Goal: Browse casually: Explore the website without a specific task or goal

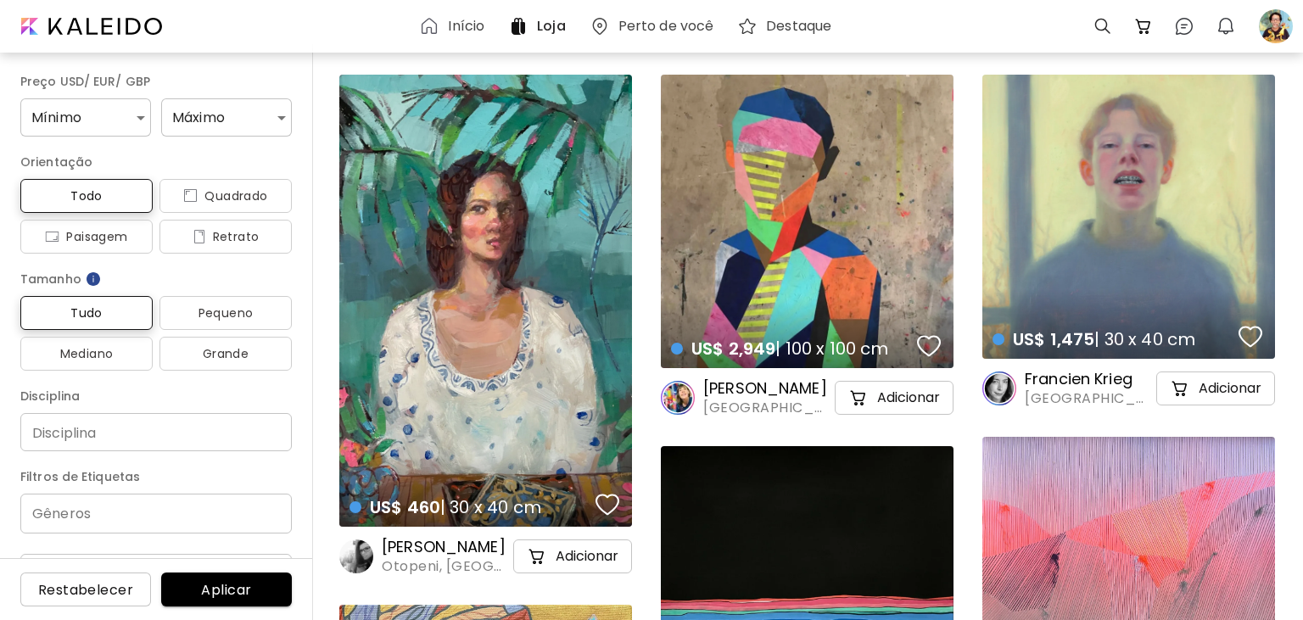
click at [749, 225] on div "US$ 2,949 | 100 x 100 cm details" at bounding box center [807, 222] width 293 height 294
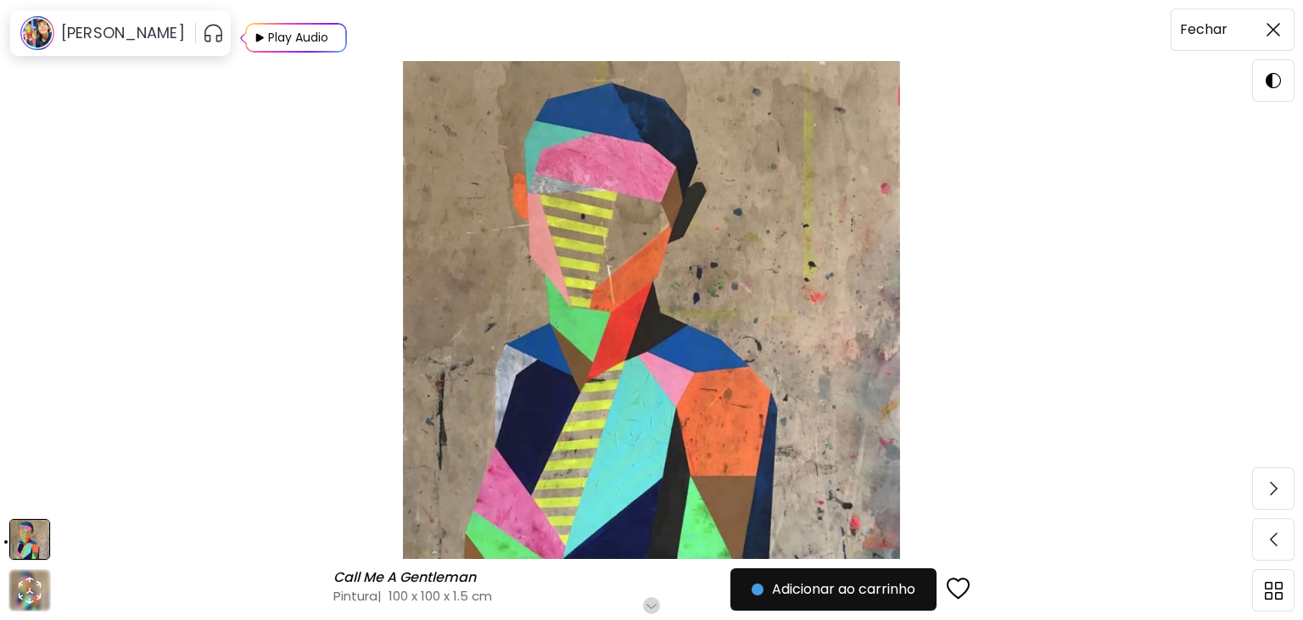
click at [1275, 39] on span at bounding box center [1274, 30] width 36 height 36
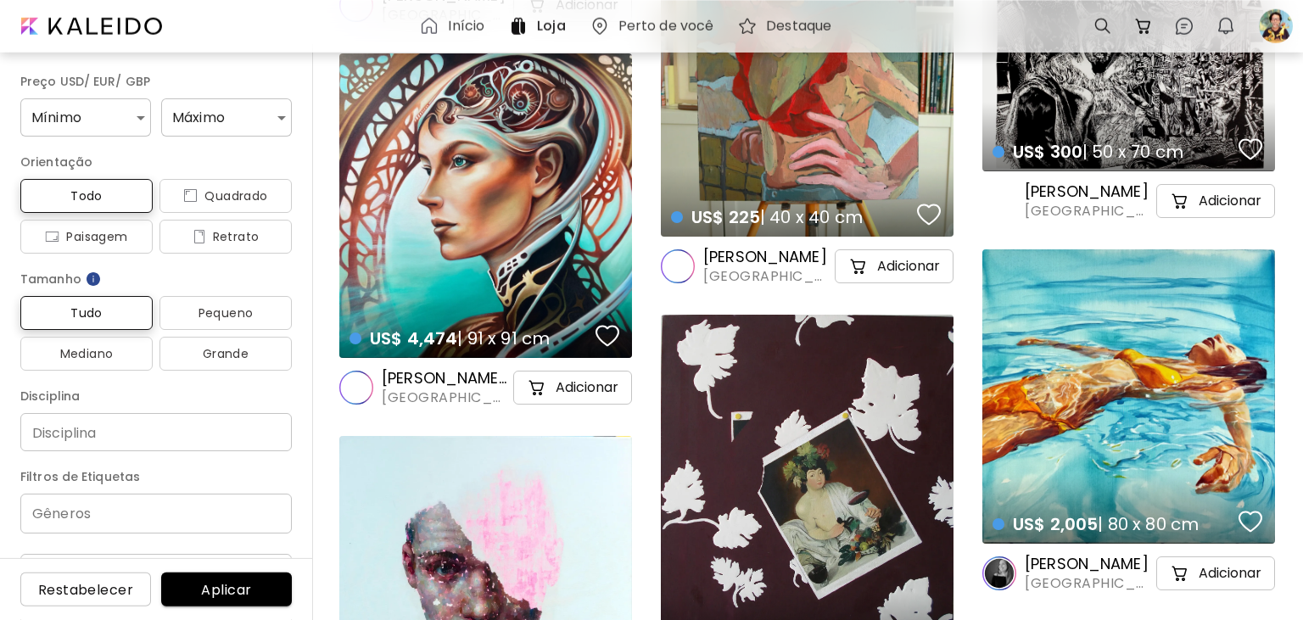
scroll to position [985, 0]
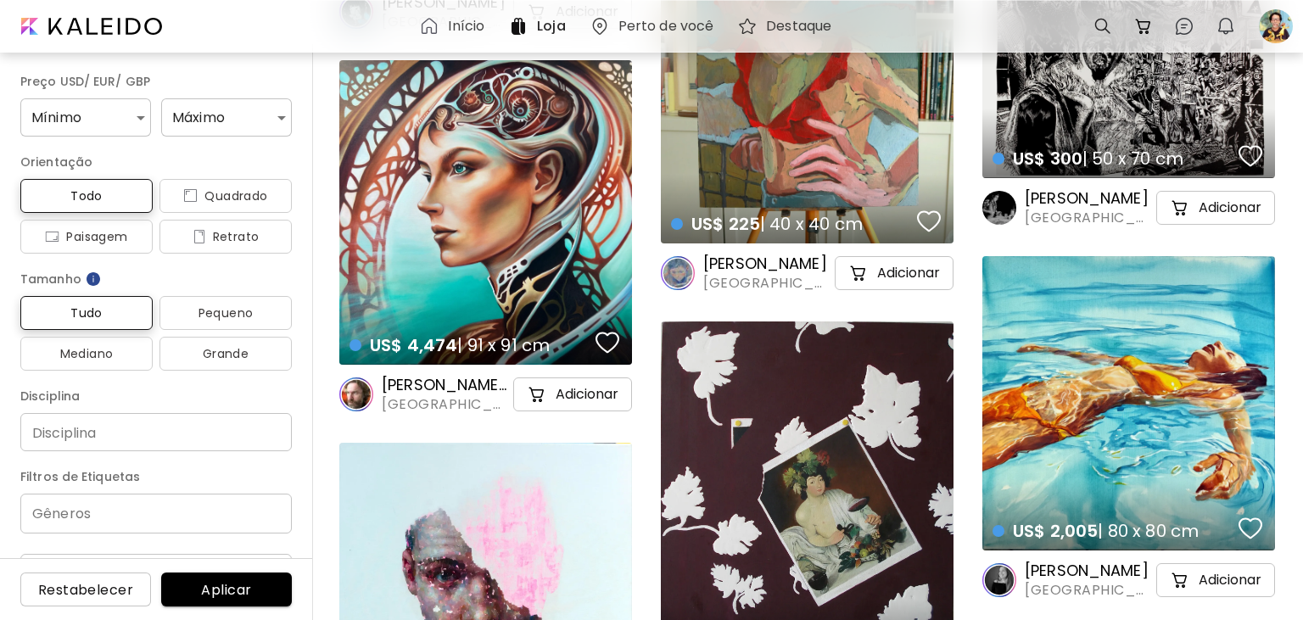
click at [501, 263] on div "US$ 4,474 | 91 x 91 cm details" at bounding box center [485, 212] width 293 height 305
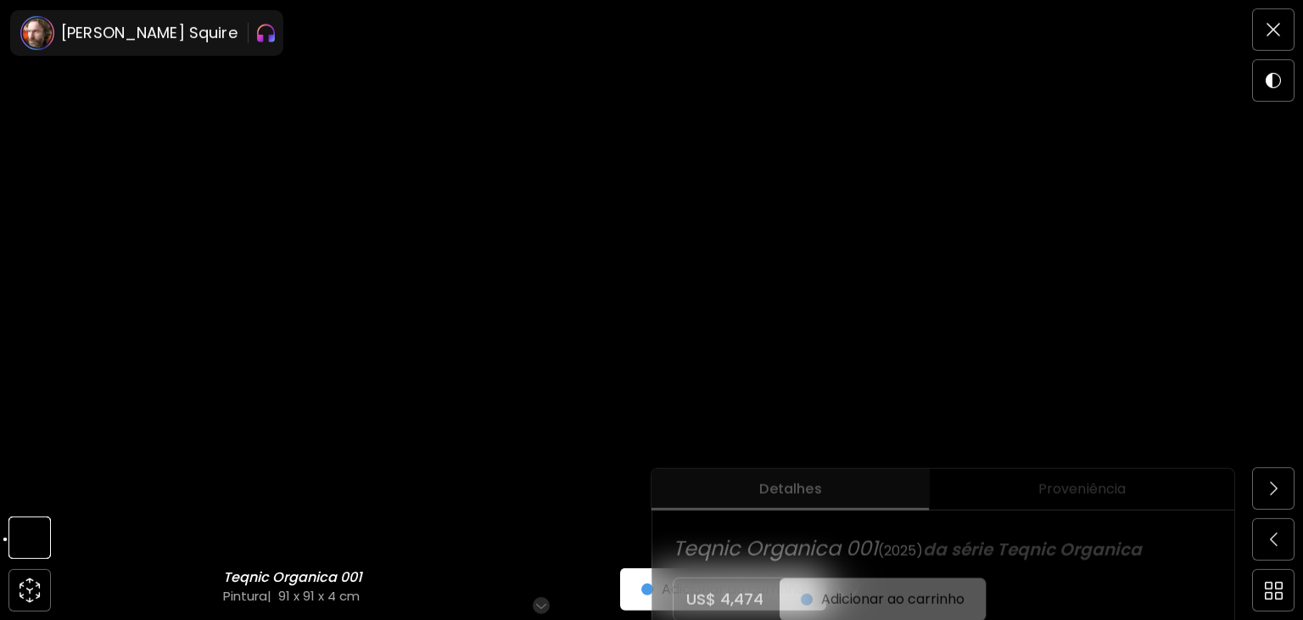
scroll to position [179, 0]
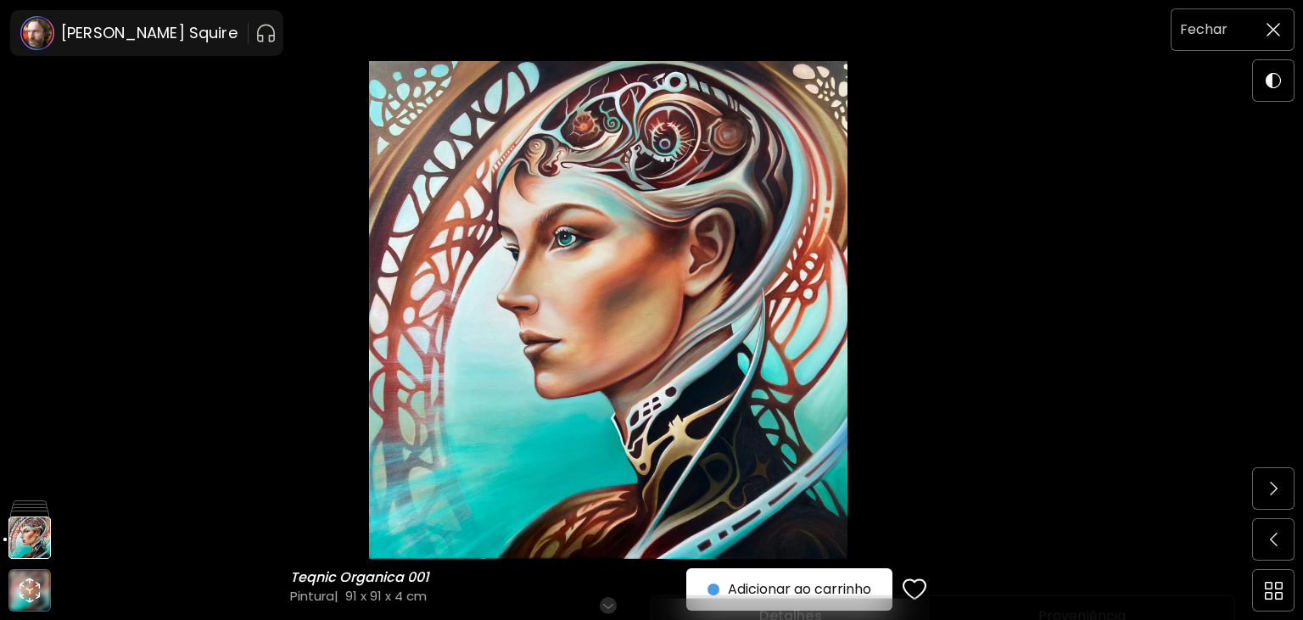
click at [1271, 29] on img at bounding box center [1274, 30] width 14 height 14
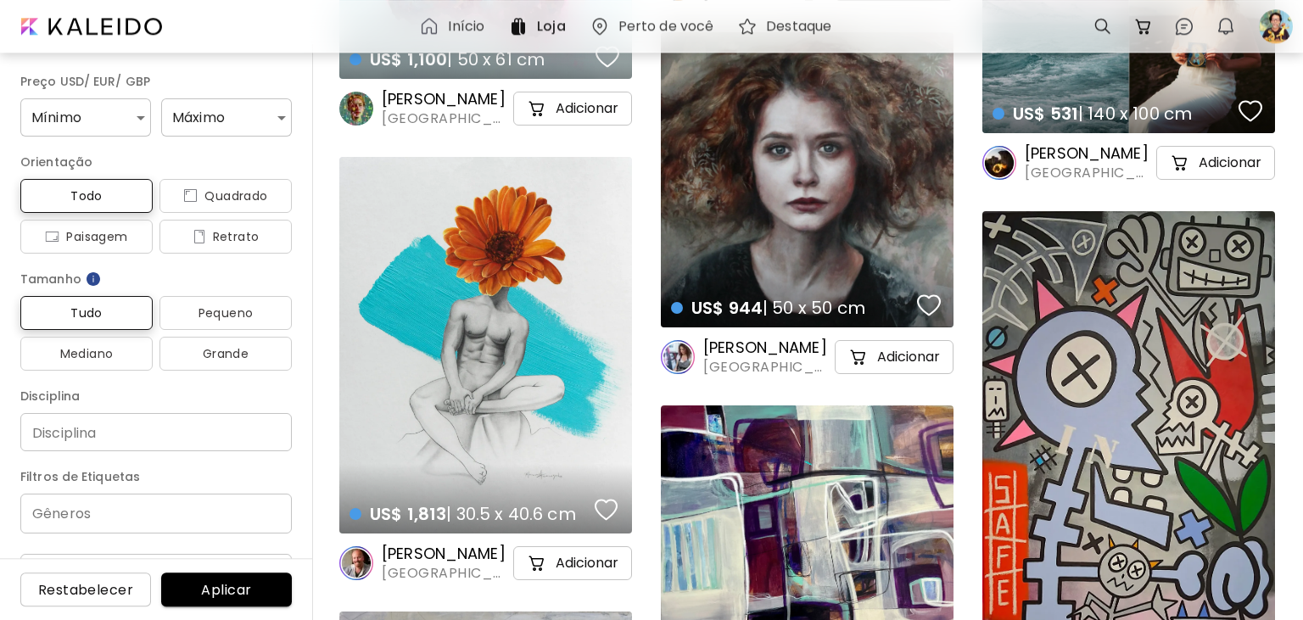
scroll to position [1702, 0]
